Goal: Task Accomplishment & Management: Manage account settings

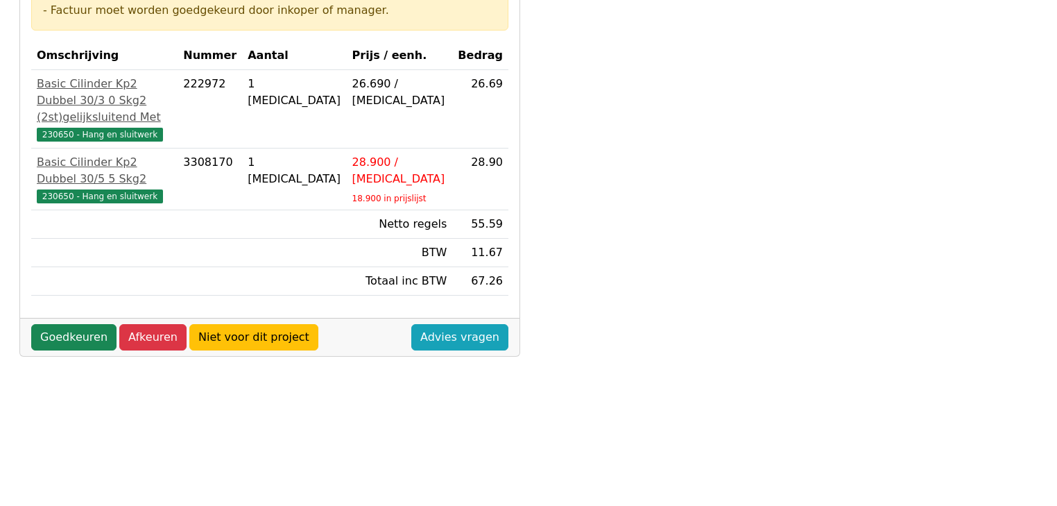
scroll to position [222, 0]
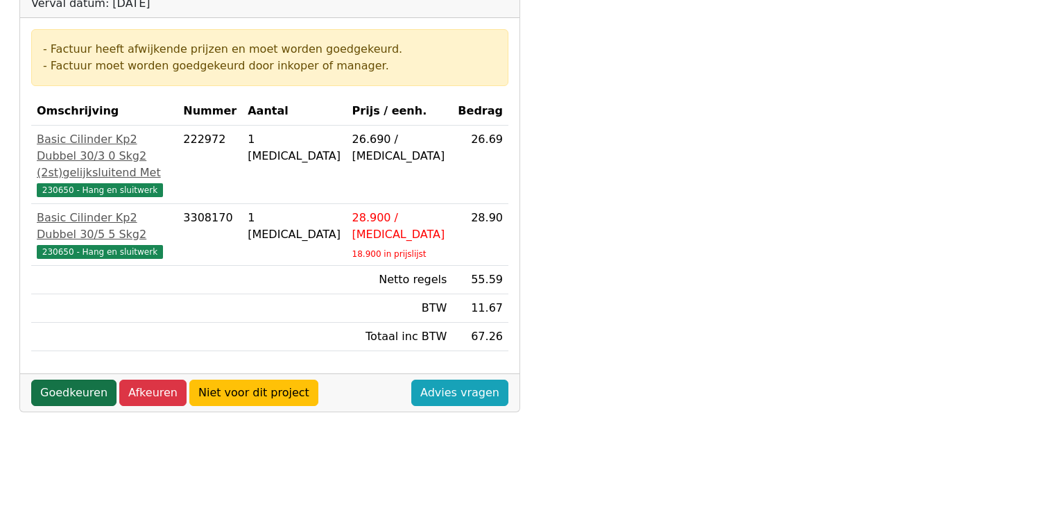
click at [59, 406] on link "Goedkeuren" at bounding box center [73, 392] width 85 height 26
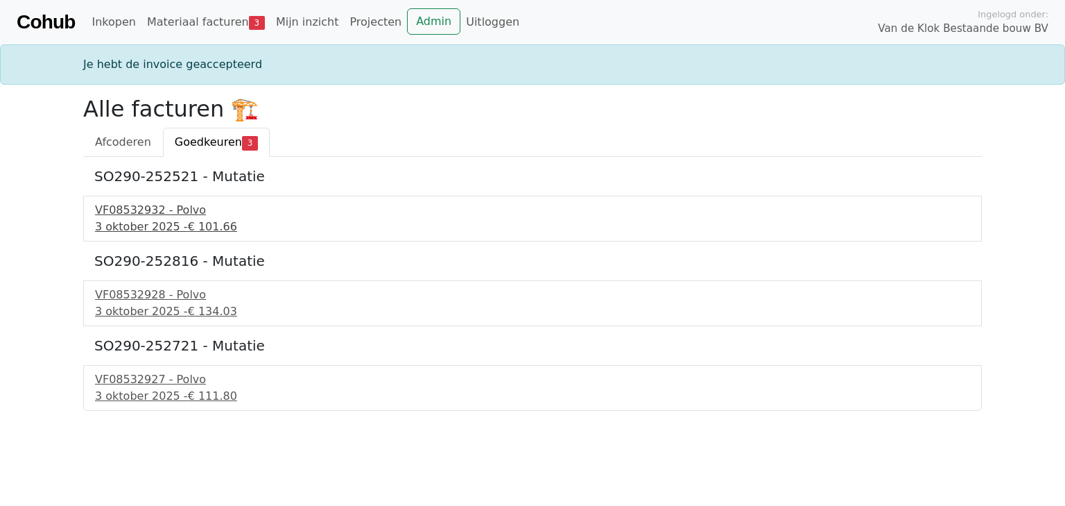
click at [129, 225] on div "3 oktober 2025 - € 101.66" at bounding box center [532, 226] width 875 height 17
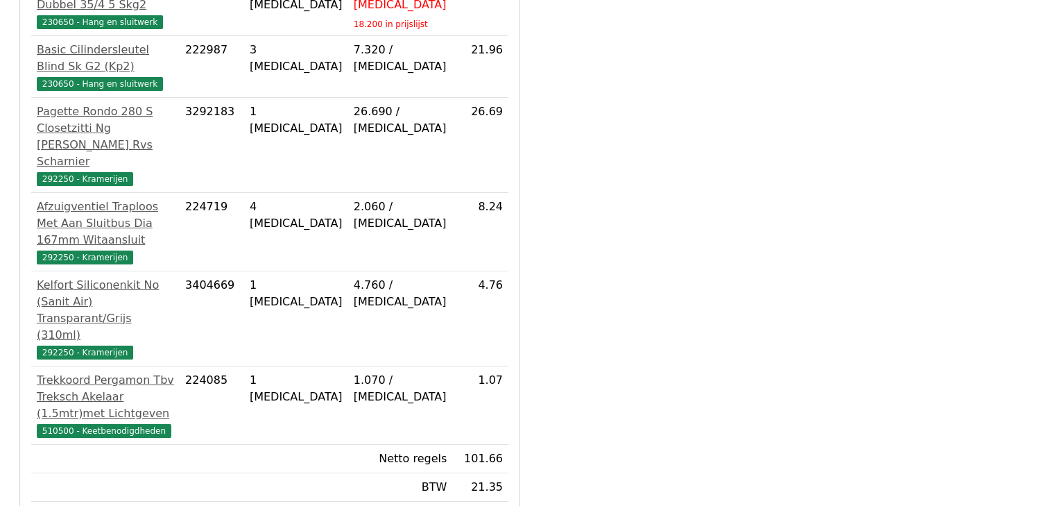
scroll to position [522, 0]
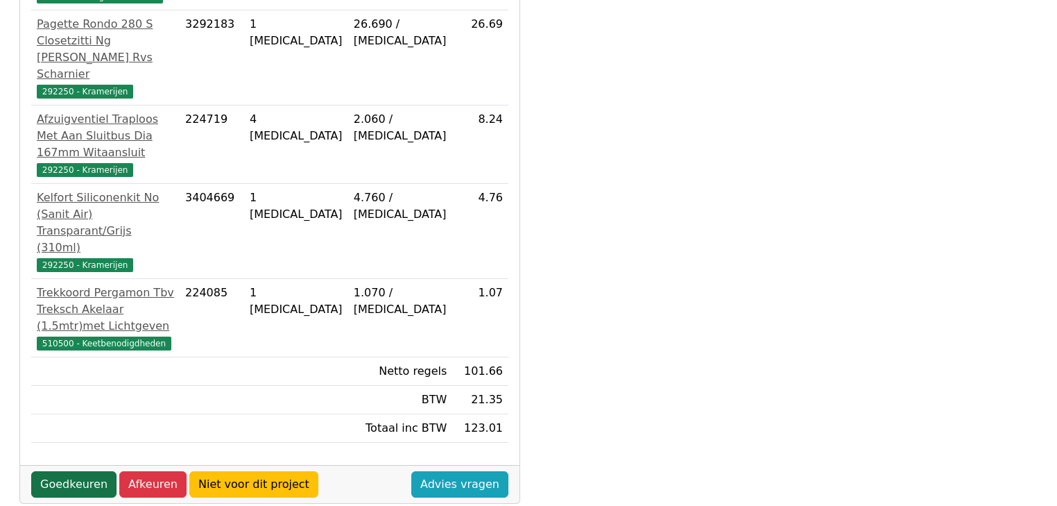
click at [75, 471] on link "Goedkeuren" at bounding box center [73, 484] width 85 height 26
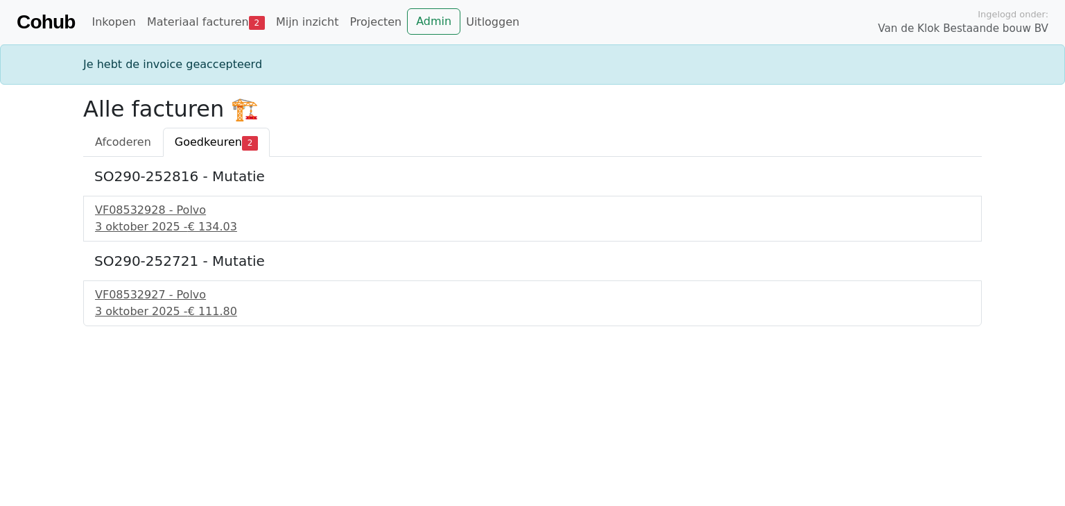
click at [159, 239] on div "VF08532928 - Polvo 3 oktober 2025 - € 134.03" at bounding box center [532, 219] width 899 height 46
click at [162, 228] on div "3 oktober 2025 - € 134.03" at bounding box center [532, 226] width 875 height 17
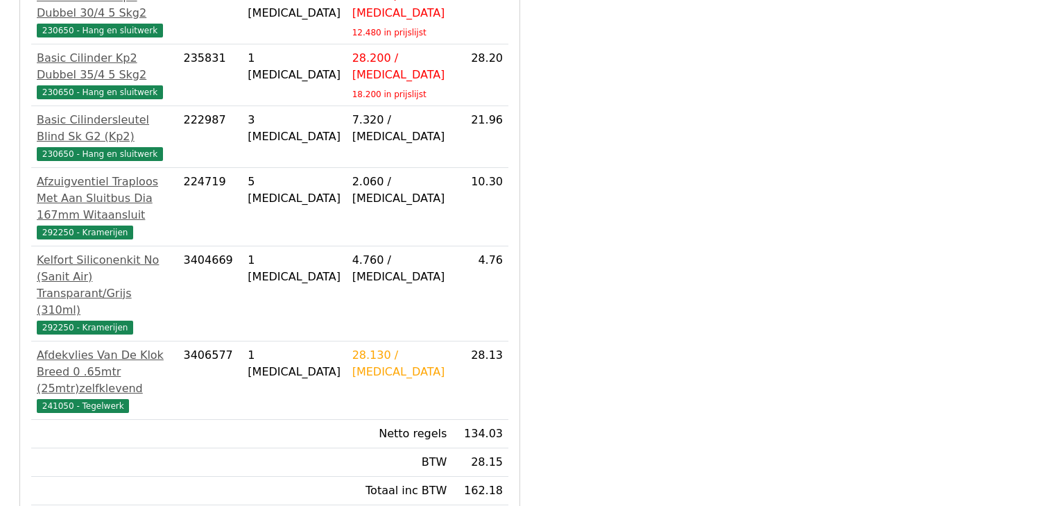
scroll to position [499, 0]
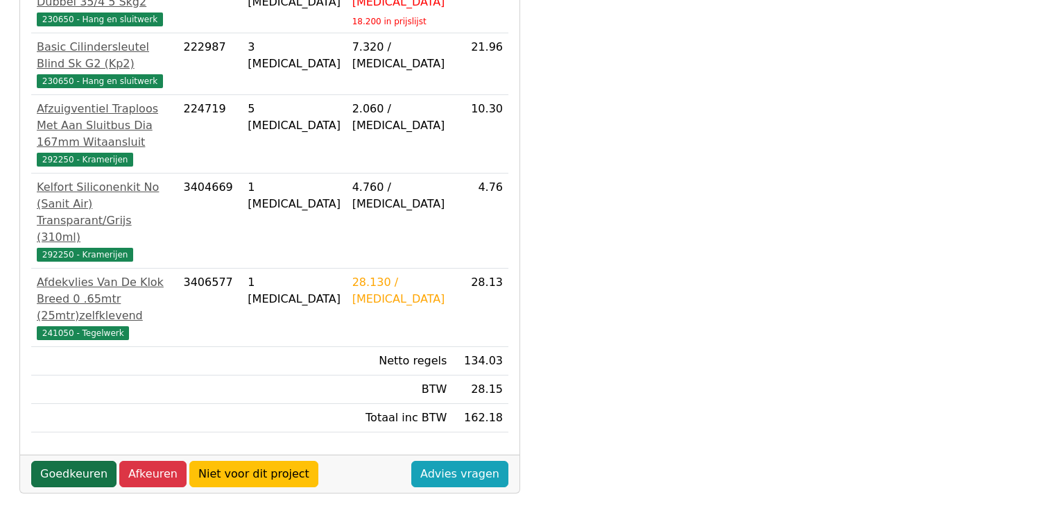
click at [88, 461] on link "Goedkeuren" at bounding box center [73, 474] width 85 height 26
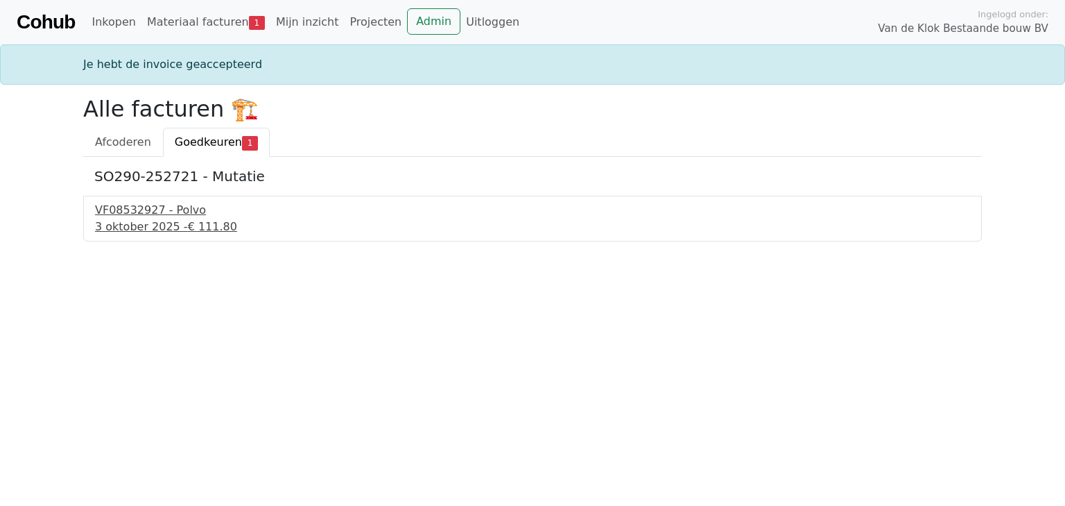
click at [142, 214] on div "VF08532927 - Polvo" at bounding box center [532, 210] width 875 height 17
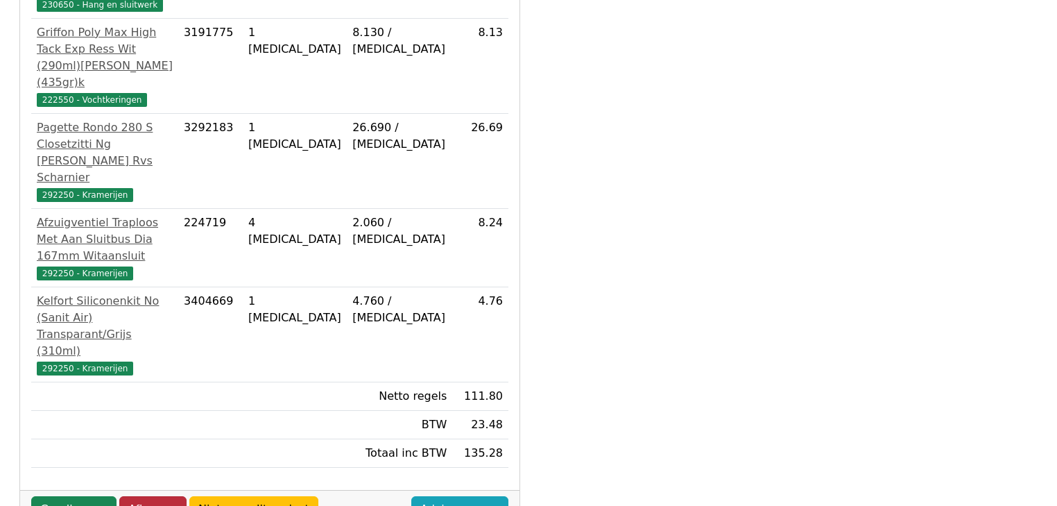
scroll to position [522, 0]
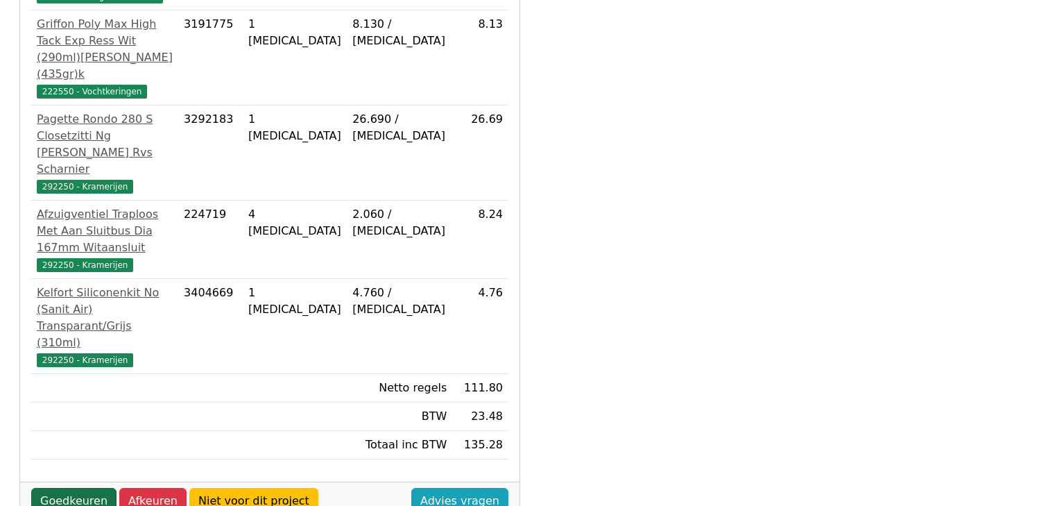
click at [77, 488] on link "Goedkeuren" at bounding box center [73, 501] width 85 height 26
